Goal: Information Seeking & Learning: Learn about a topic

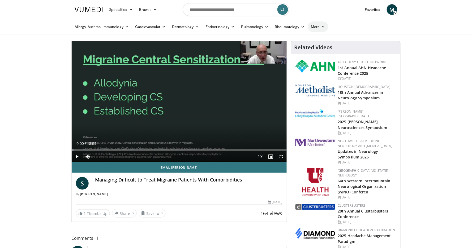
click at [314, 28] on link "More" at bounding box center [318, 26] width 20 height 11
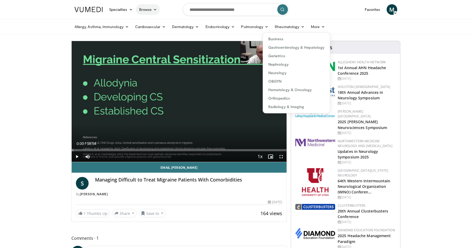
click at [142, 10] on link "Browse" at bounding box center [148, 9] width 24 height 11
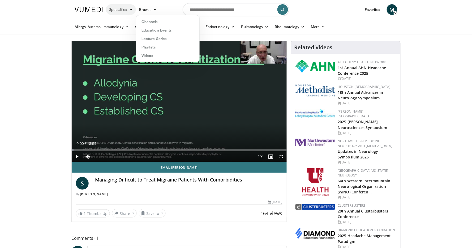
click at [125, 11] on link "Specialties" at bounding box center [121, 9] width 30 height 11
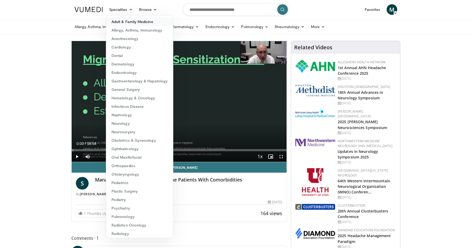
click at [126, 22] on link "Adult & Family Medicine" at bounding box center [139, 22] width 67 height 8
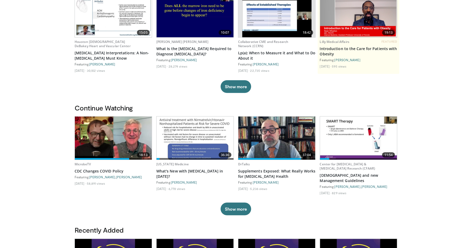
scroll to position [60, 0]
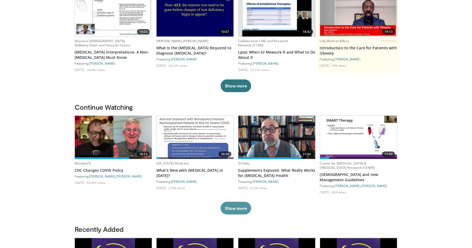
click at [232, 204] on button "Show more" at bounding box center [235, 208] width 31 height 13
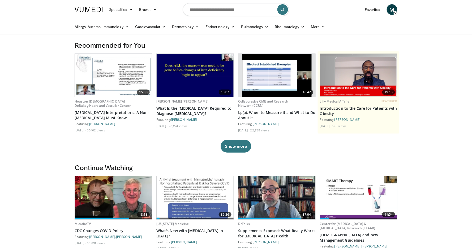
scroll to position [0, 0]
click at [267, 113] on link "Lp(a): When to Measure it and What to Do About it" at bounding box center [276, 115] width 77 height 11
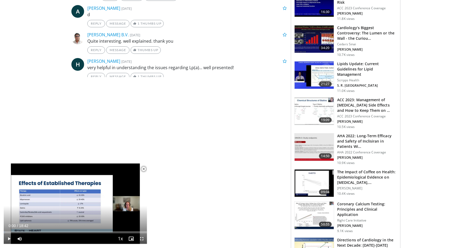
scroll to position [509, 0]
